Goal: Transaction & Acquisition: Book appointment/travel/reservation

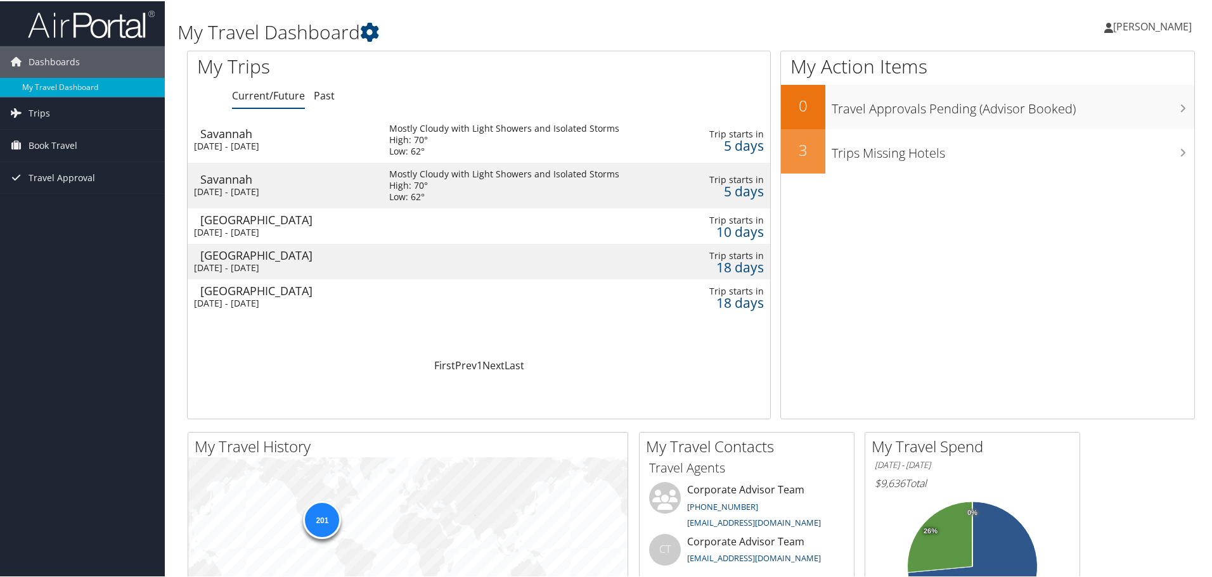
click at [248, 140] on div "[DATE] - [DATE]" at bounding box center [282, 144] width 176 height 11
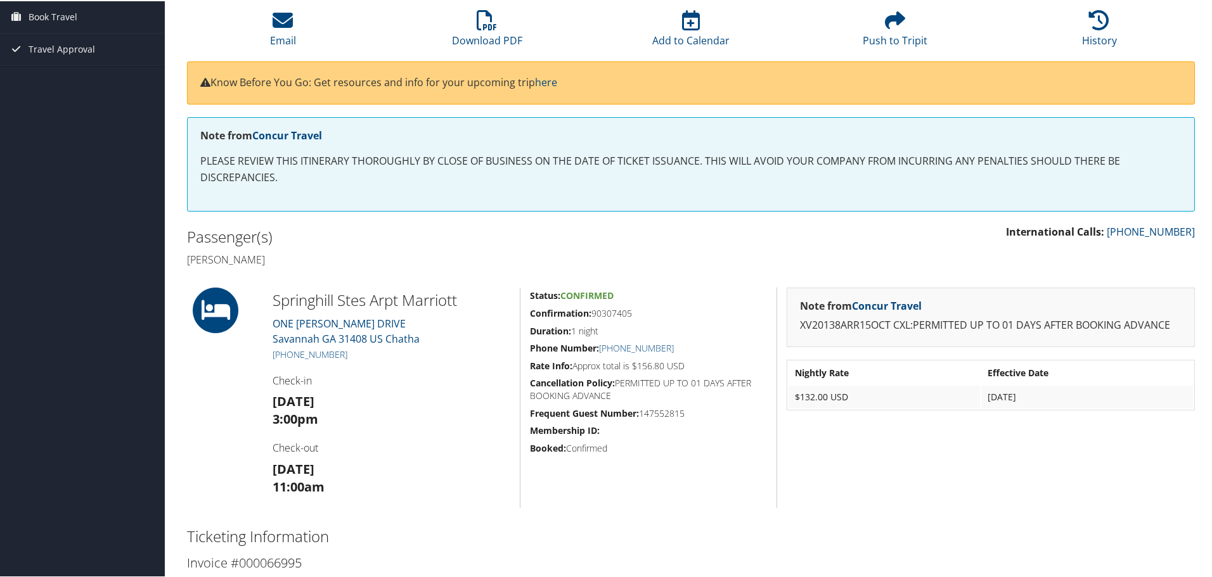
scroll to position [127, 0]
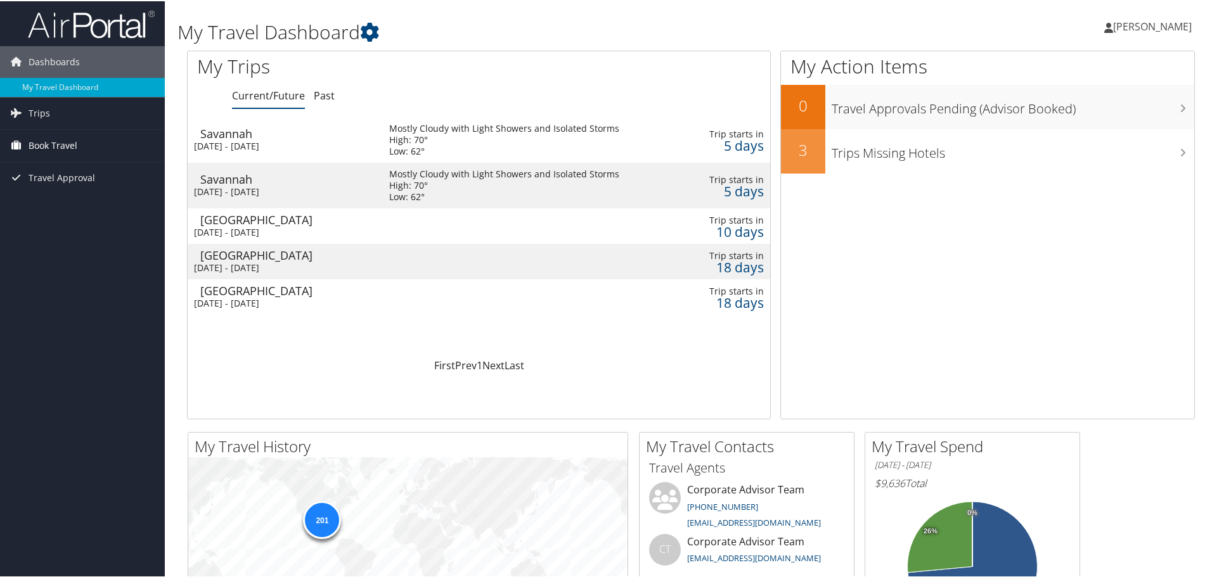
click at [94, 146] on link "Book Travel" at bounding box center [82, 145] width 165 height 32
click at [88, 206] on link "Book/Manage Online Trips" at bounding box center [82, 207] width 165 height 19
